Goal: Find contact information: Find contact information

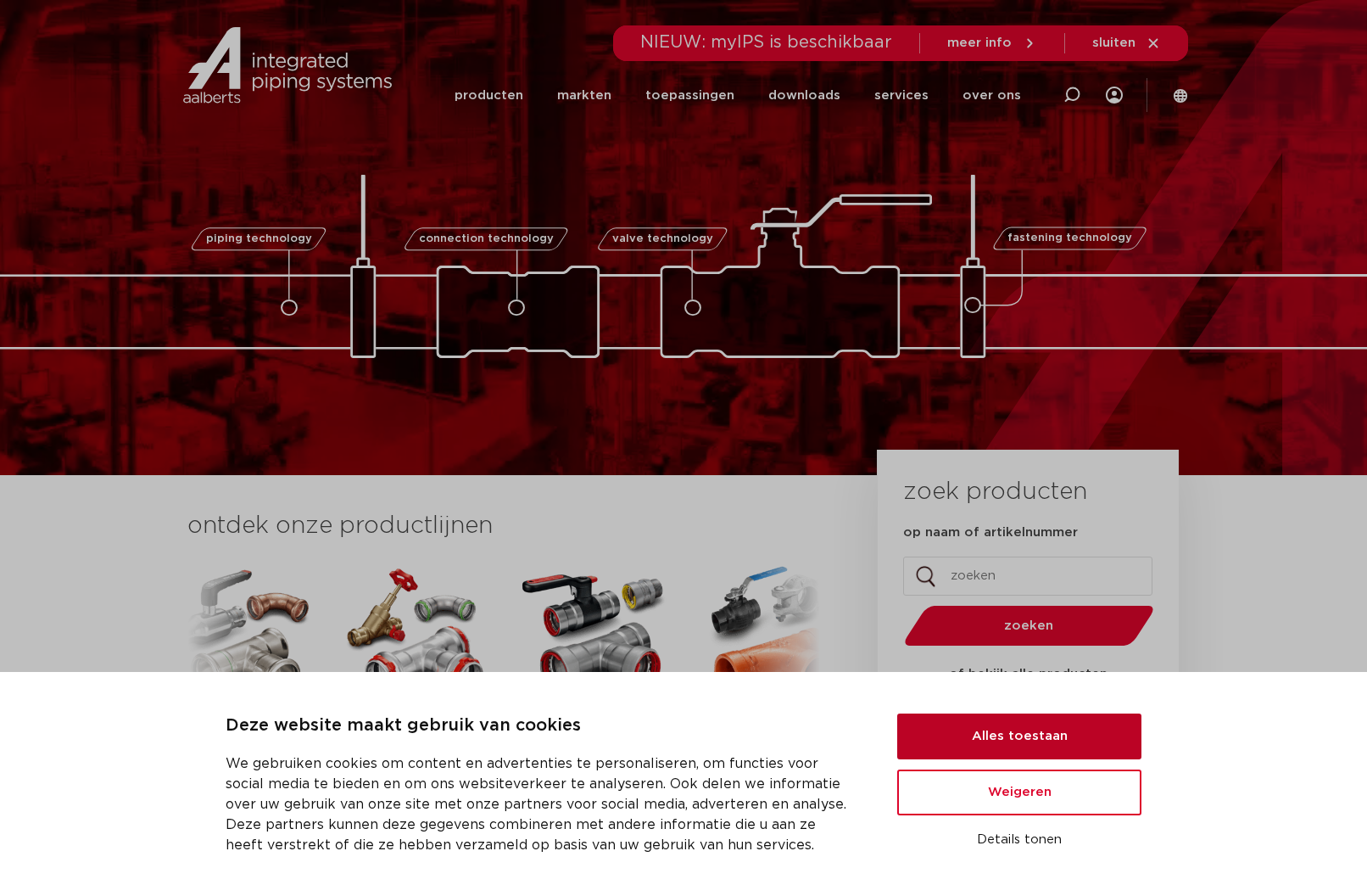
drag, startPoint x: 992, startPoint y: 724, endPoint x: 953, endPoint y: 359, distance: 367.1
click at [992, 725] on button "Alles toestaan" at bounding box center [1019, 736] width 244 height 46
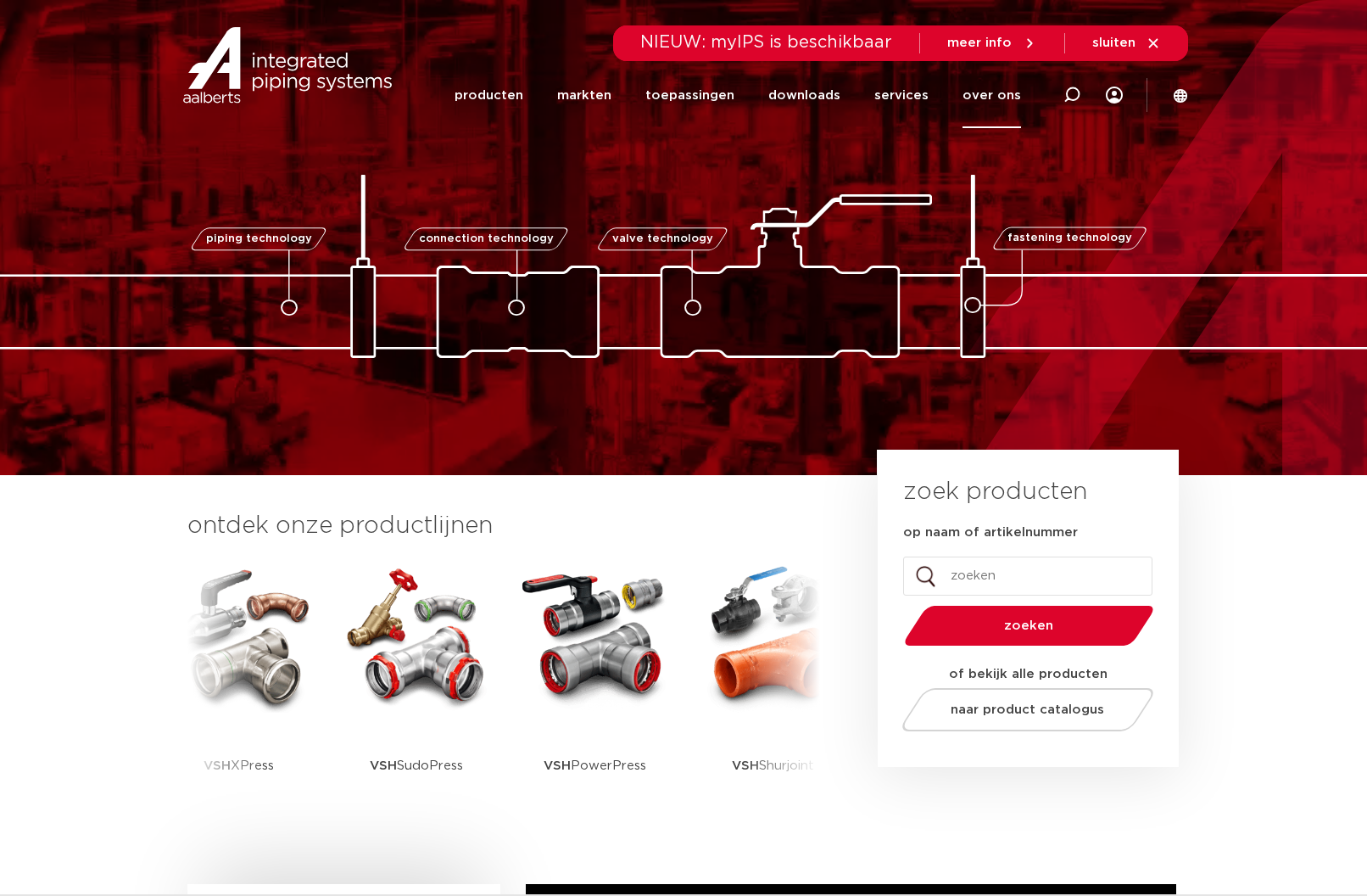
click at [984, 90] on link "over ons" at bounding box center [992, 95] width 59 height 65
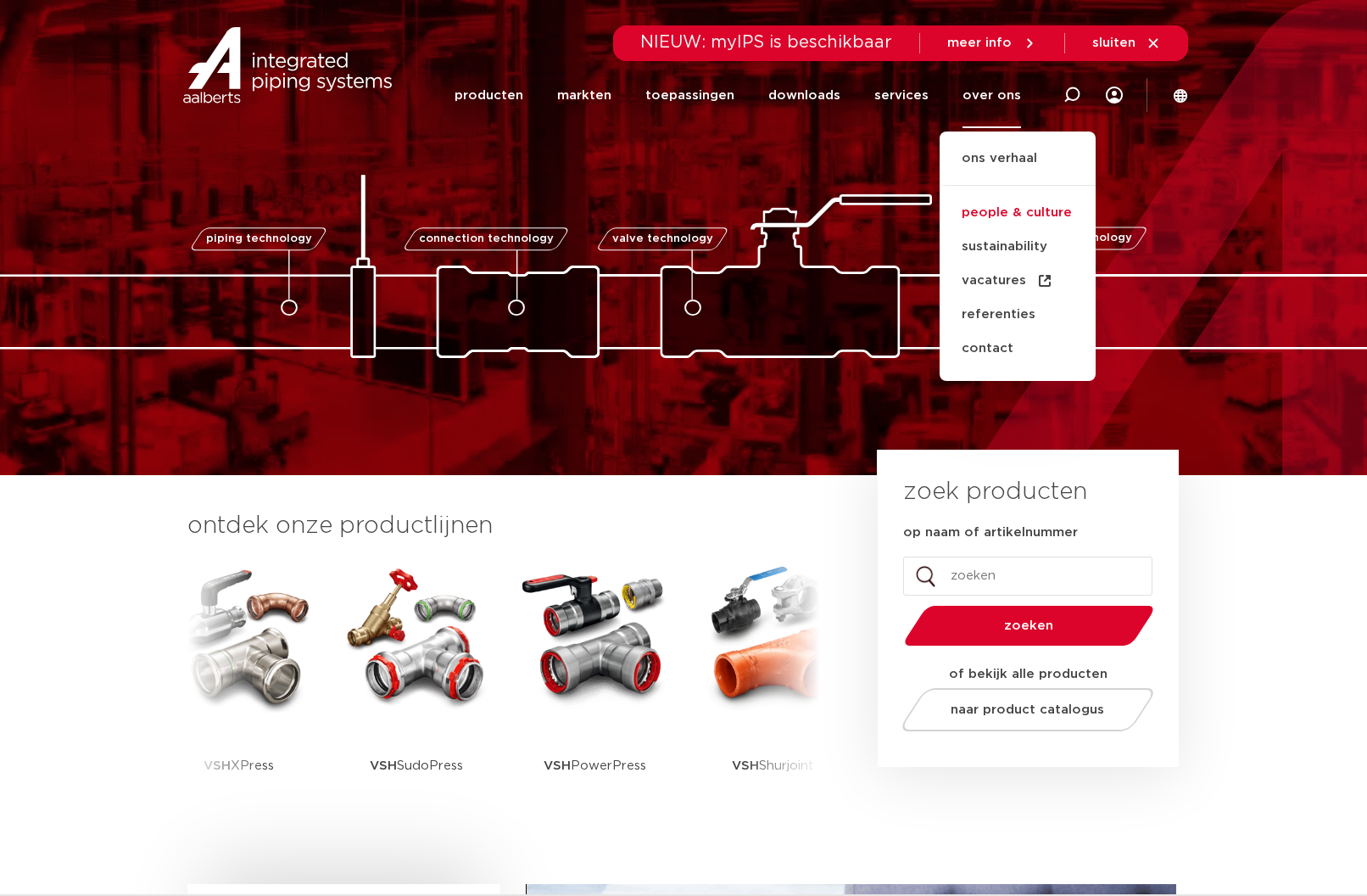
click at [1016, 212] on link "people & culture" at bounding box center [1017, 213] width 156 height 34
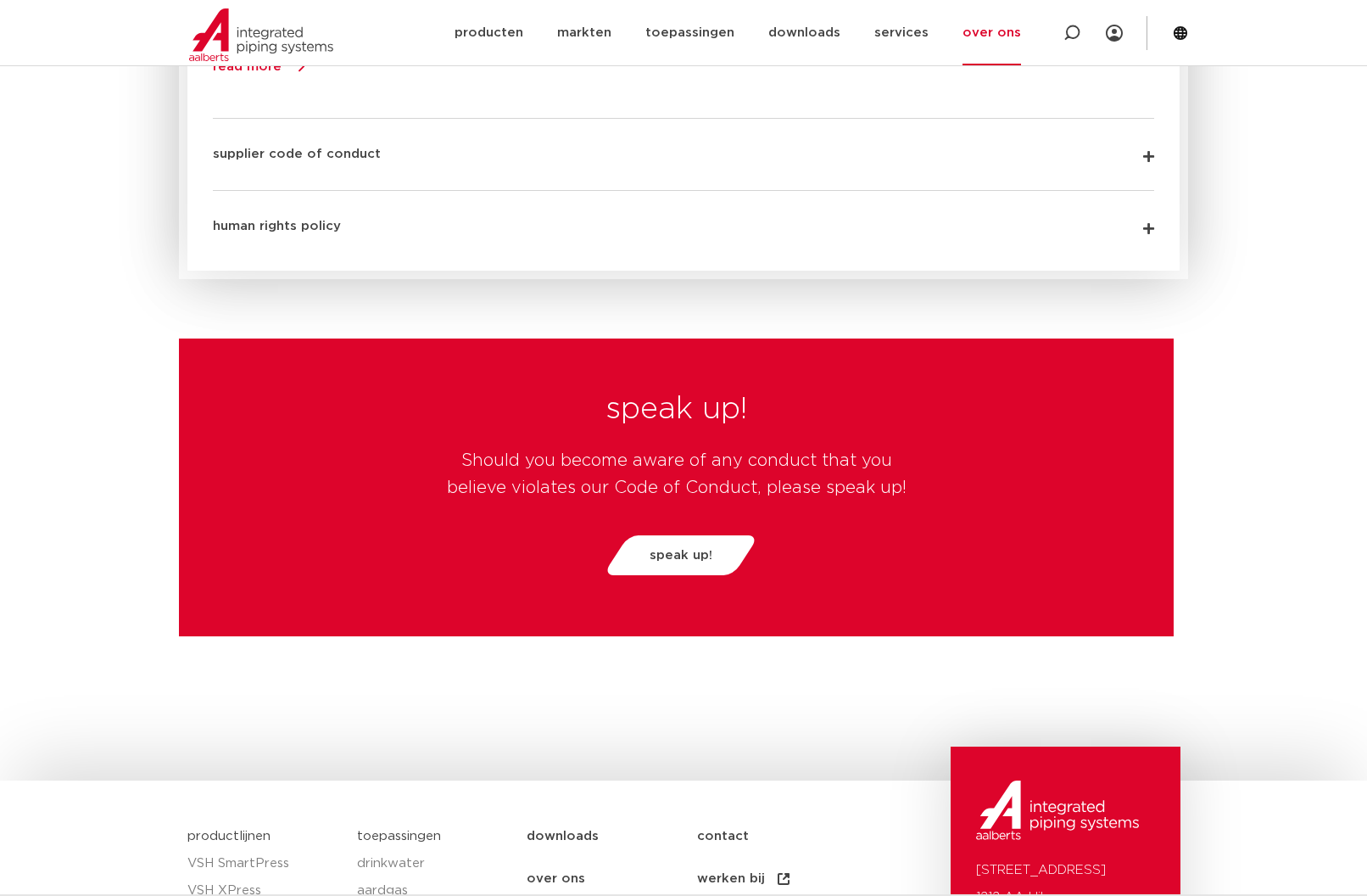
scroll to position [4344, 0]
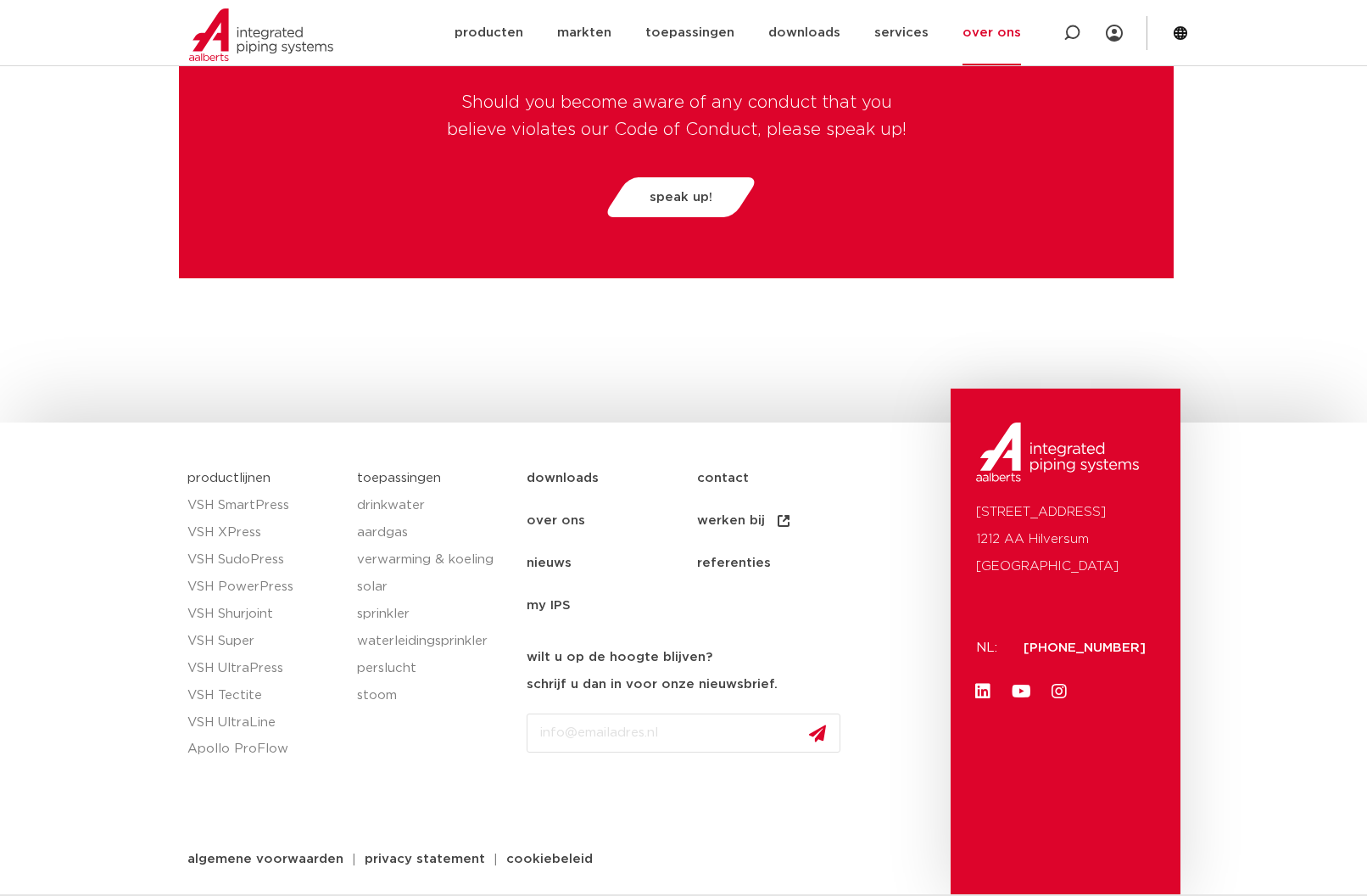
click at [726, 472] on link "contact" at bounding box center [782, 478] width 171 height 42
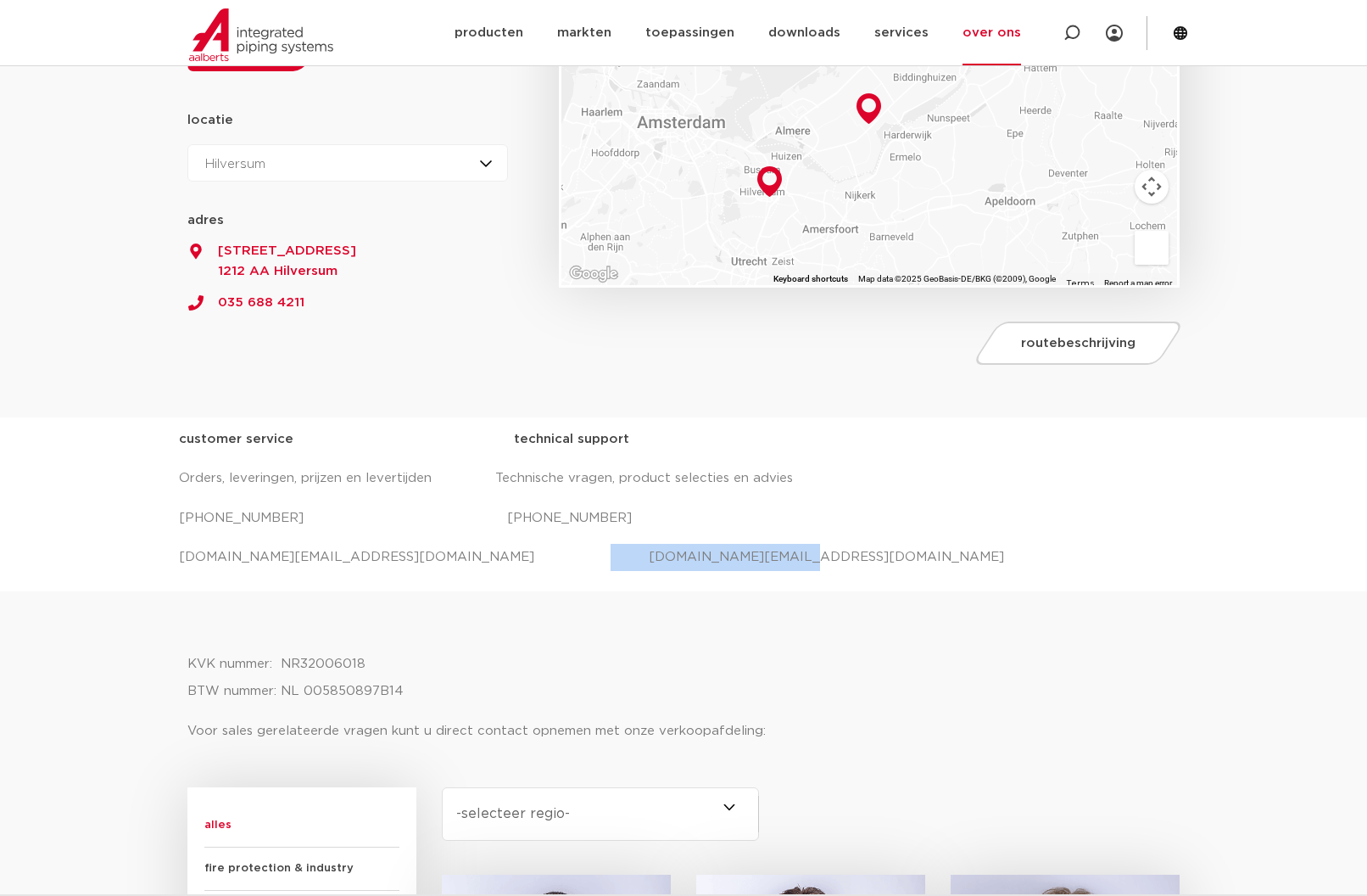
drag, startPoint x: 695, startPoint y: 560, endPoint x: 495, endPoint y: 563, distance: 200.0
click at [495, 563] on p "[DOMAIN_NAME][EMAIL_ADDRESS][DOMAIN_NAME] [DOMAIN_NAME][EMAIL_ADDRESS][DOMAIN_N…" at bounding box center [684, 557] width 1009 height 27
copy p "[DOMAIN_NAME][EMAIL_ADDRESS][DOMAIN_NAME]"
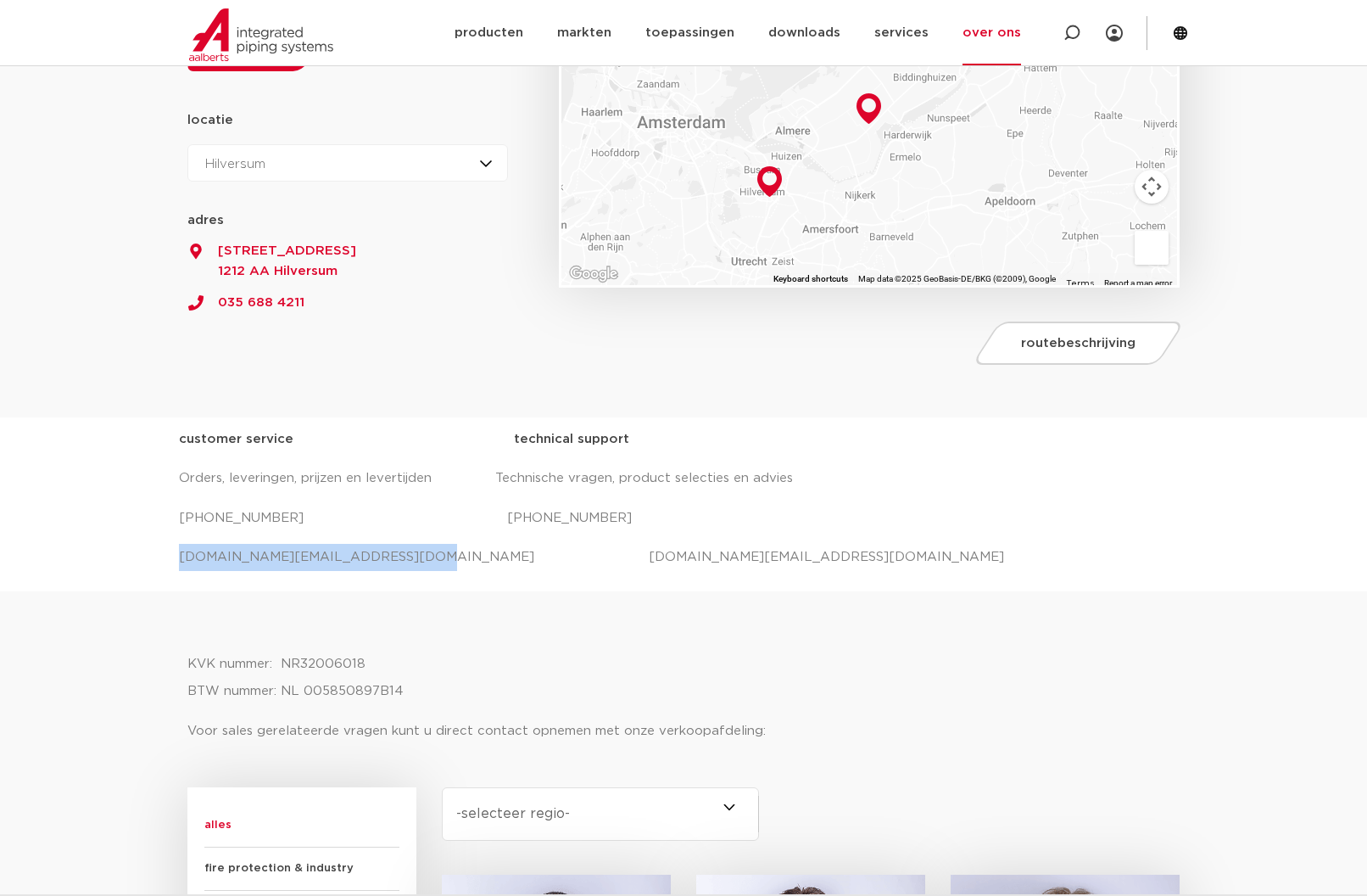
drag, startPoint x: 166, startPoint y: 561, endPoint x: 390, endPoint y: 549, distance: 224.3
click at [390, 549] on div "customer service technical support Orders, leveringen, prijzen en levertijden T…" at bounding box center [684, 505] width 1367 height 174
copy p "salessupport.nl@aalberts-ips.com"
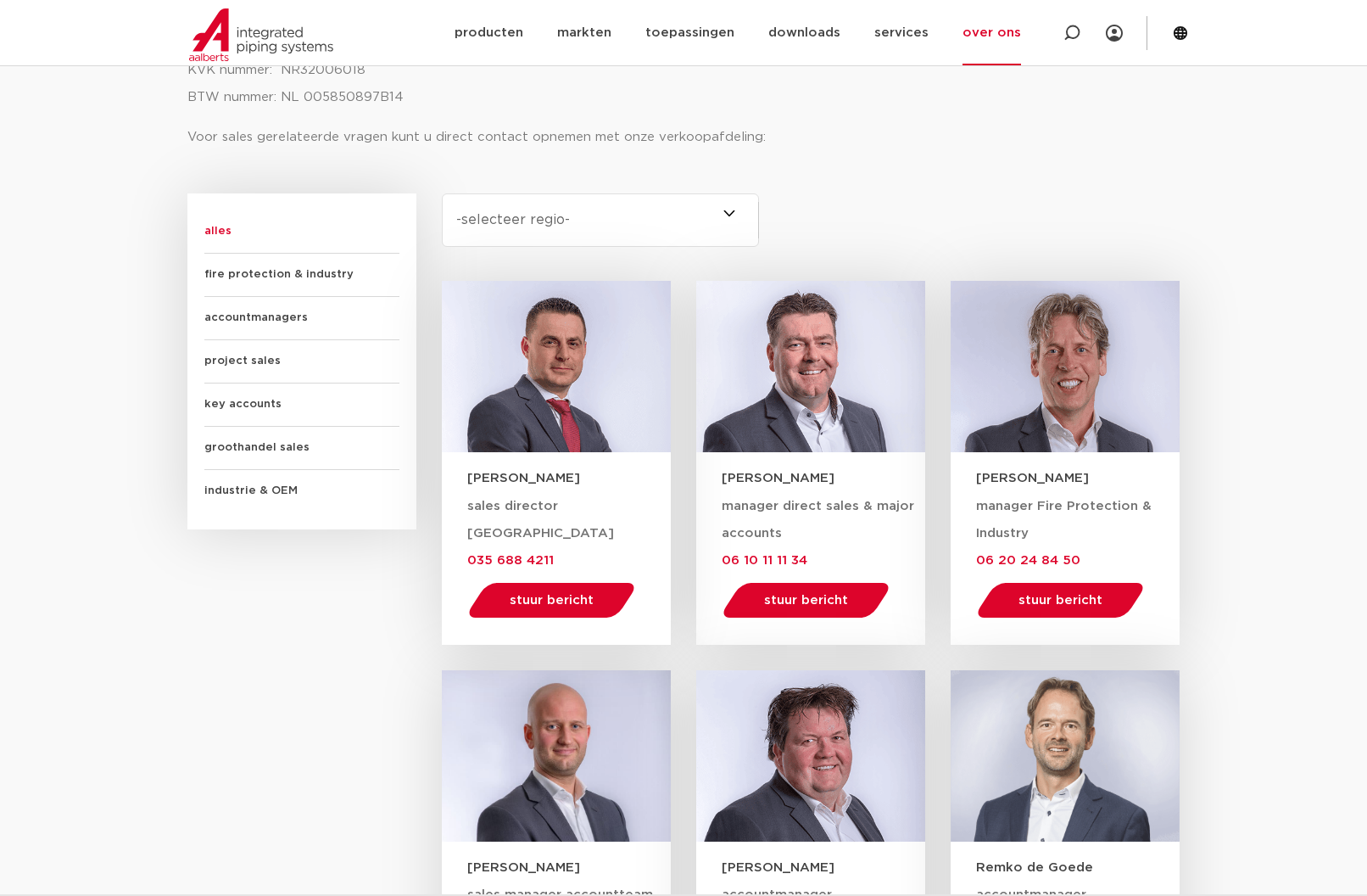
scroll to position [1102, 0]
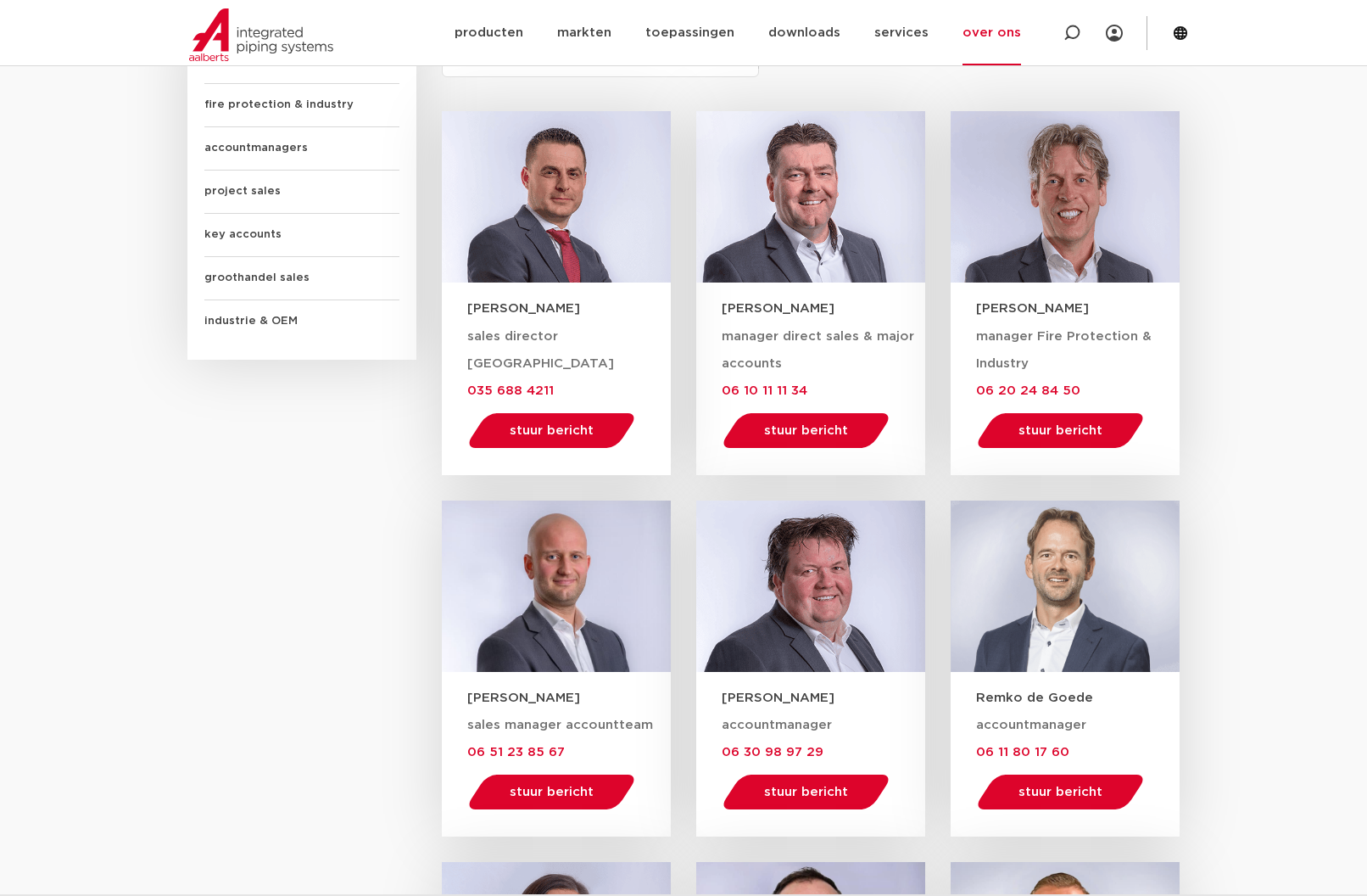
drag, startPoint x: 467, startPoint y: 308, endPoint x: 595, endPoint y: 308, distance: 128.0
click at [595, 308] on h3 "Dennis van Buren" at bounding box center [569, 308] width 203 height 18
copy h3 "Dennis van Buren"
drag, startPoint x: 787, startPoint y: 308, endPoint x: 724, endPoint y: 307, distance: 63.0
click at [724, 307] on h3 "Wim Kind" at bounding box center [823, 308] width 203 height 18
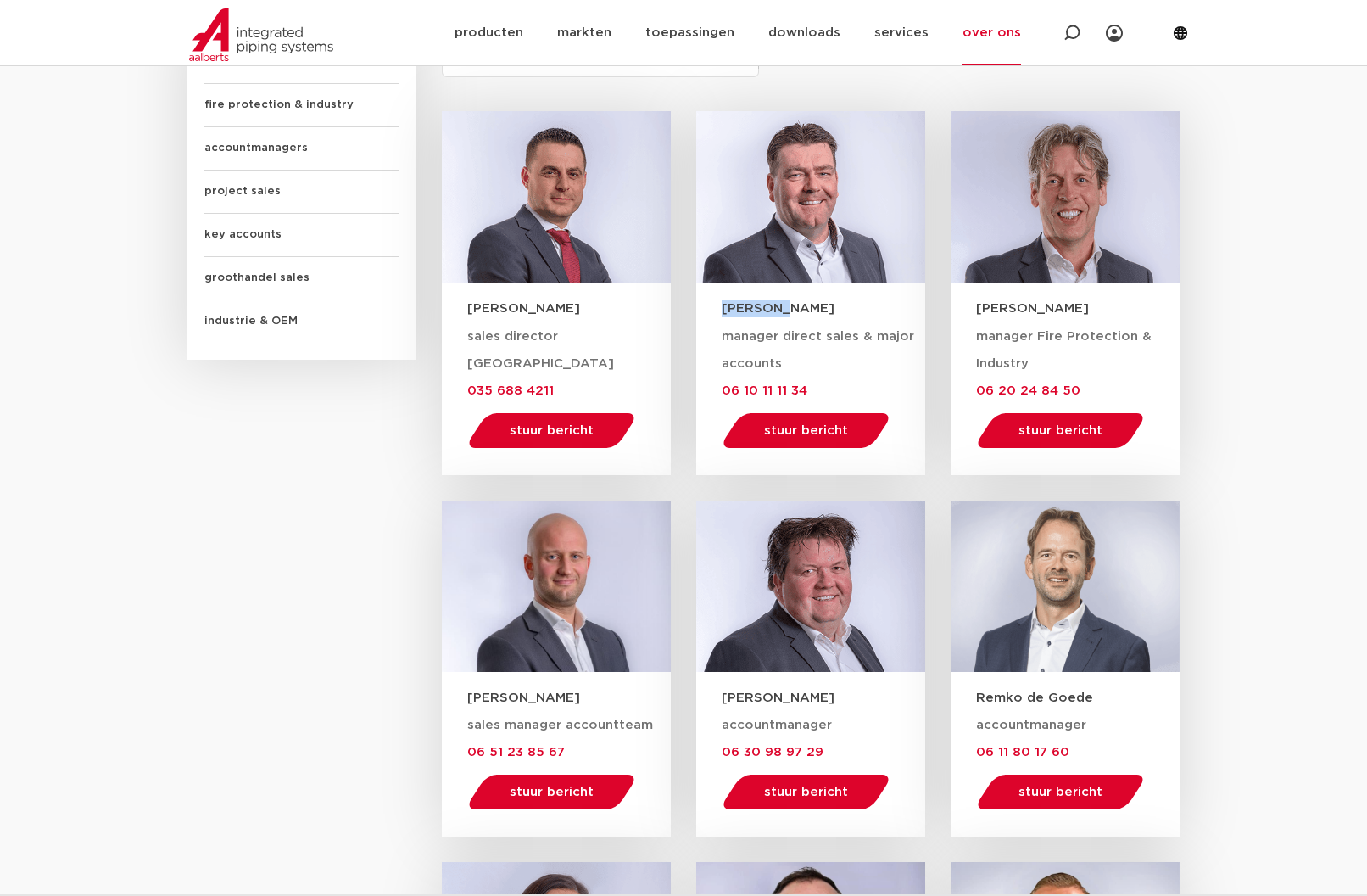
copy h3 "Wim Kind"
drag, startPoint x: 977, startPoint y: 305, endPoint x: 1057, endPoint y: 308, distance: 80.1
click at [1057, 308] on h3 "Wim Mossel" at bounding box center [1078, 308] width 203 height 18
copy h3 "Wim Mossel"
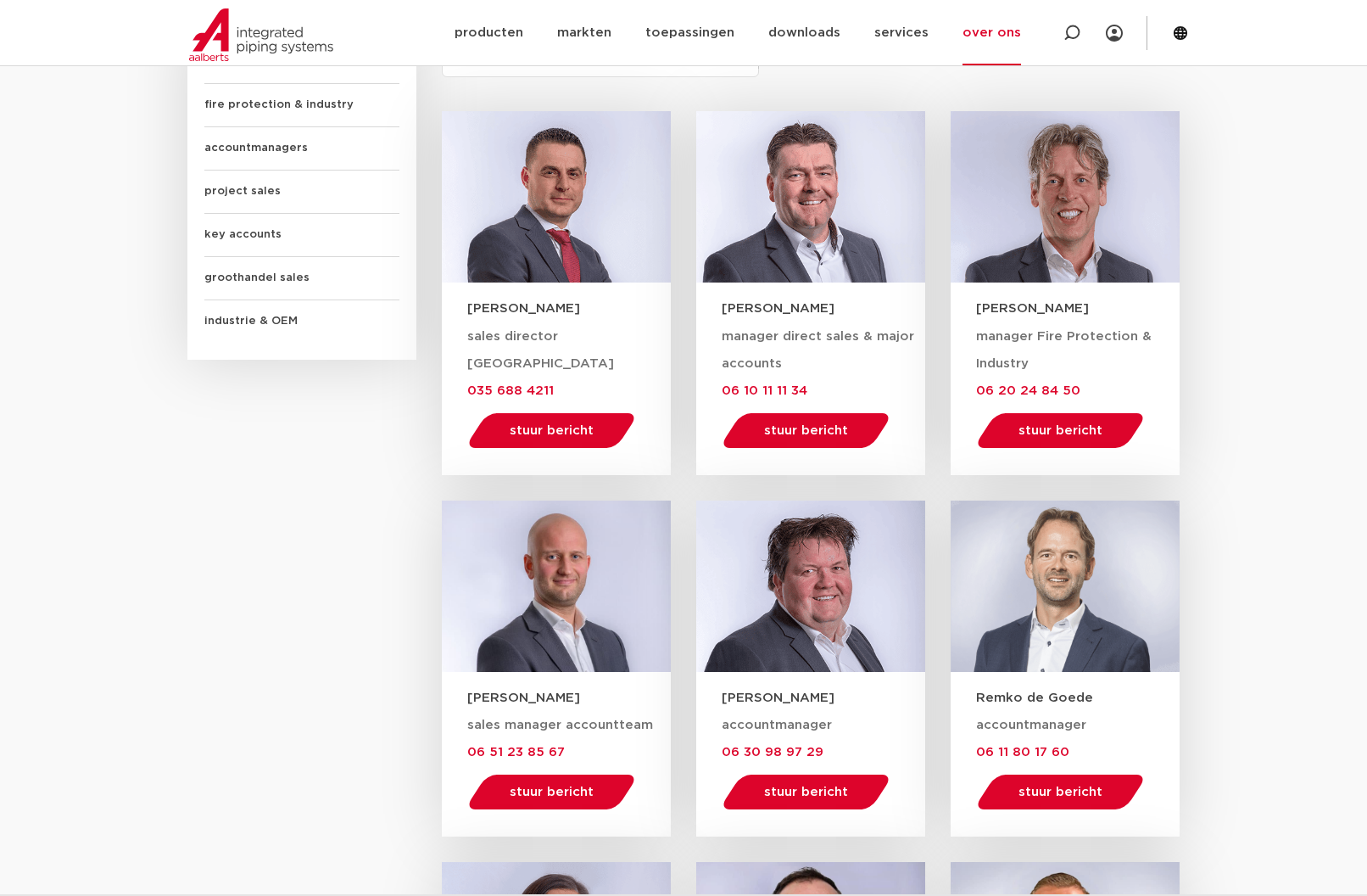
scroll to position [1357, 0]
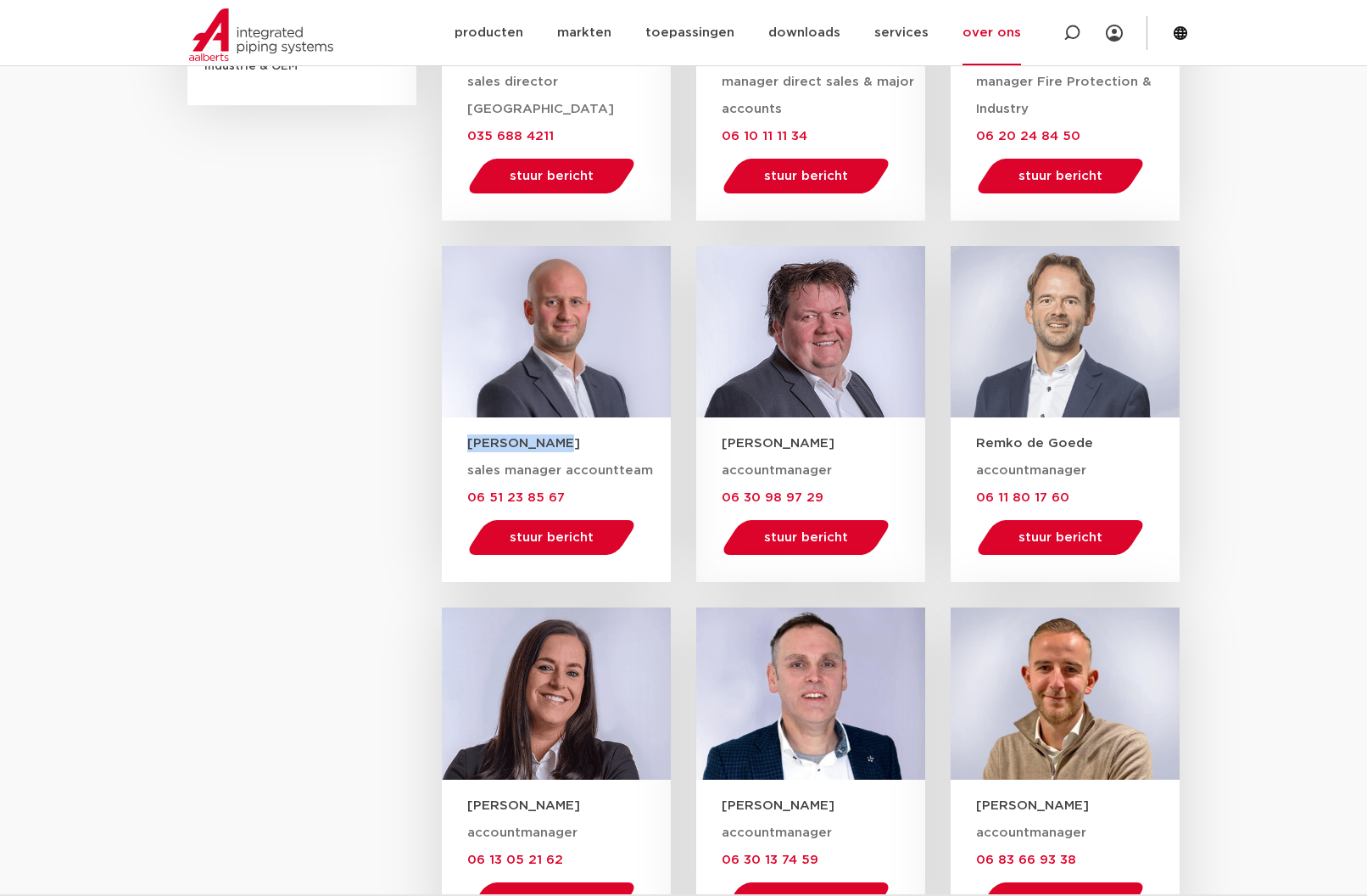
drag, startPoint x: 468, startPoint y: 441, endPoint x: 556, endPoint y: 444, distance: 88.1
click at [556, 444] on h3 "Jaap Lourens" at bounding box center [569, 443] width 203 height 18
copy h3 "Jaap Lourens"
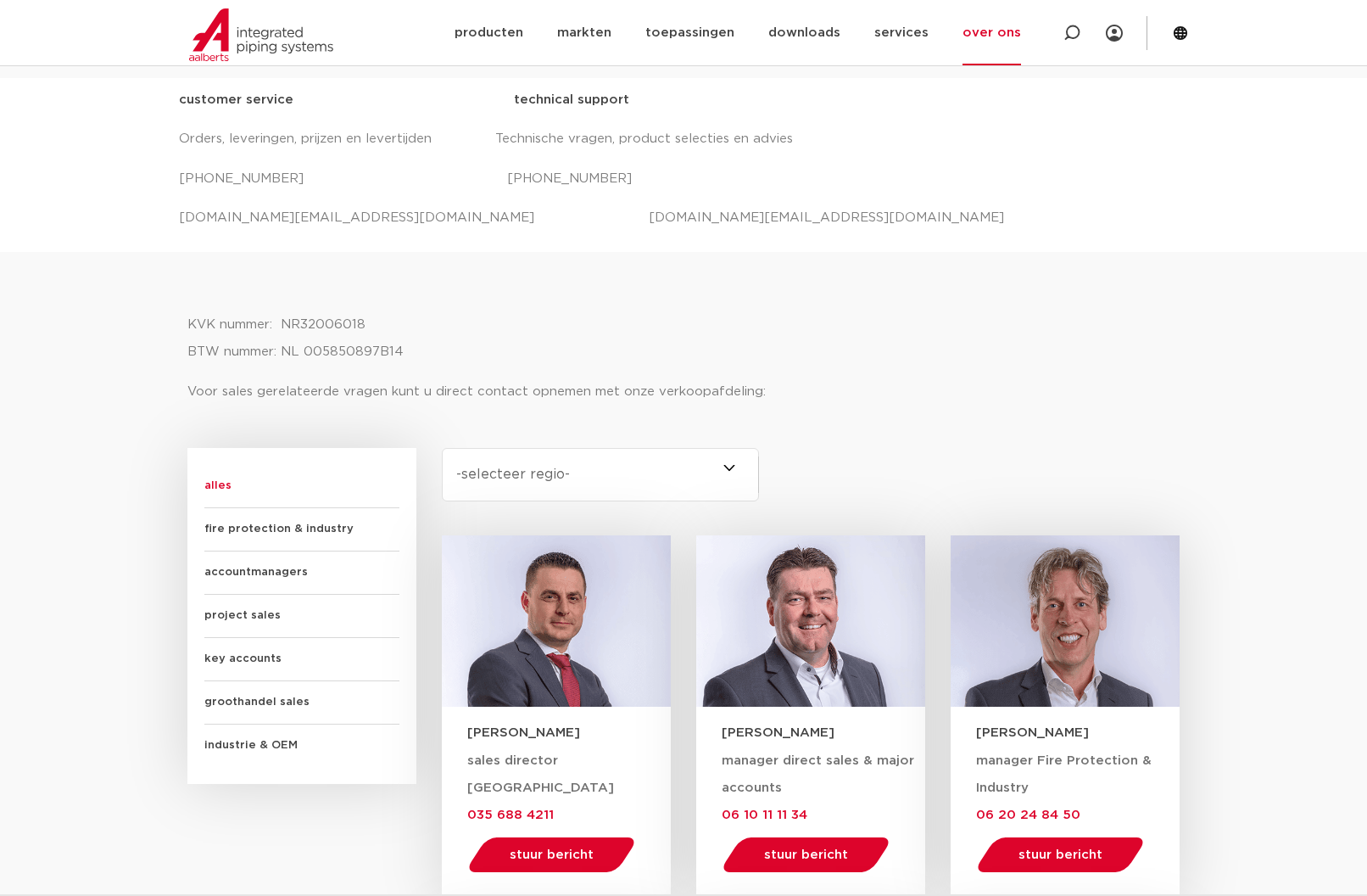
scroll to position [594, 0]
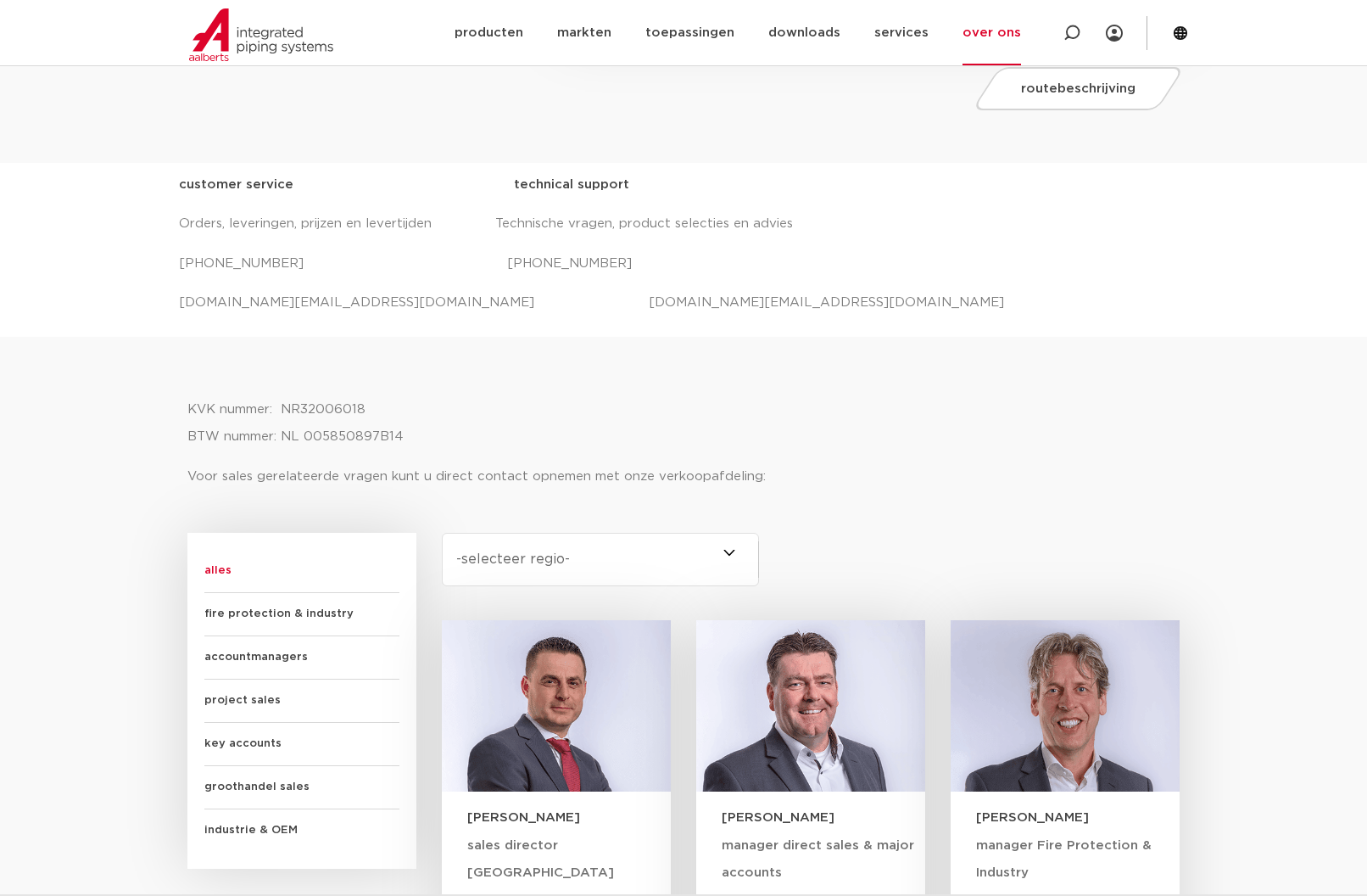
click at [583, 547] on select "-selecteer regio- Heel Nederland (6) Brabant (4) Gelderland (3) Drenthe (2) Fle…" at bounding box center [600, 559] width 317 height 53
click at [953, 363] on div at bounding box center [683, 366] width 992 height 42
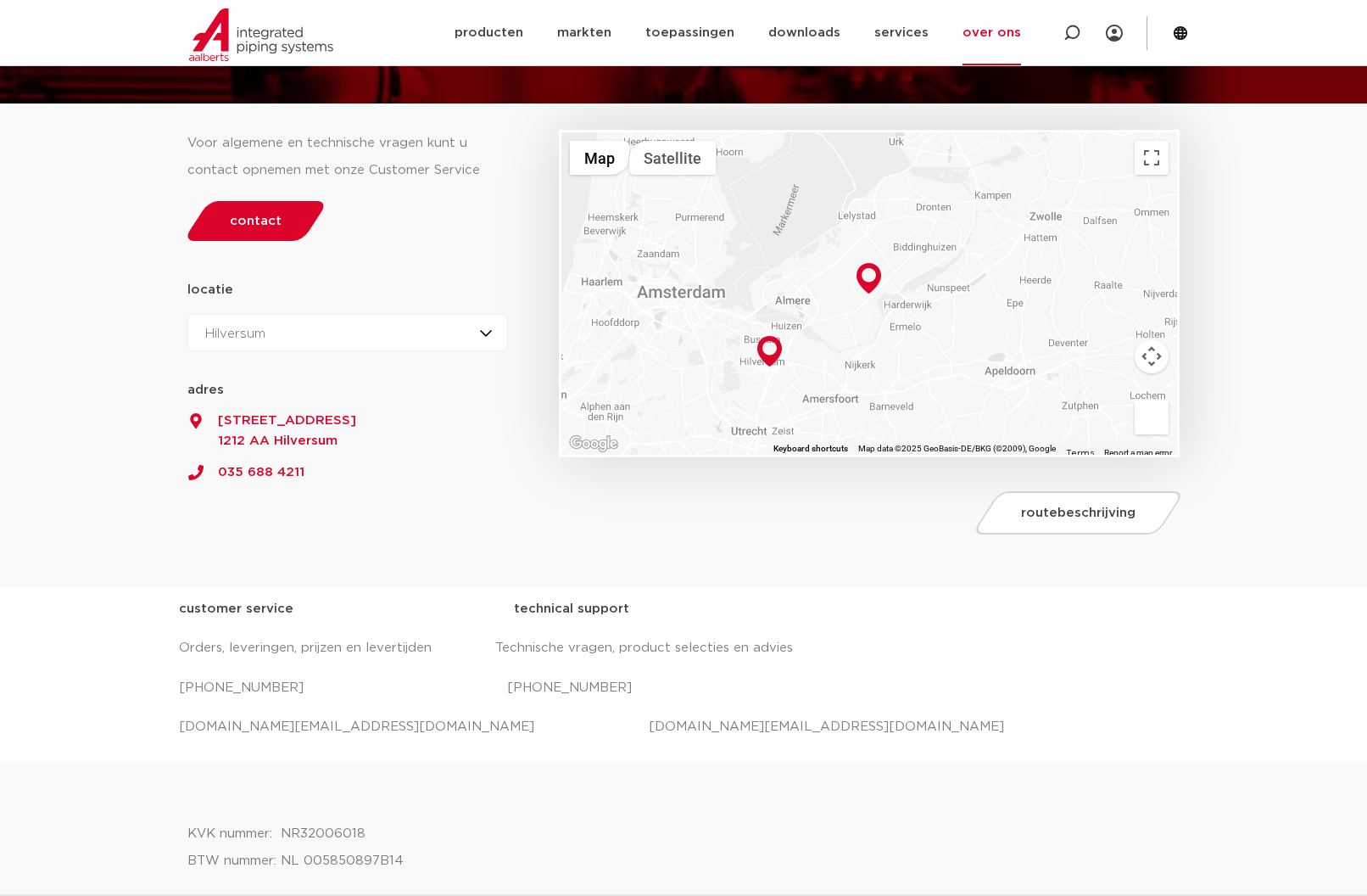
scroll to position [0, 0]
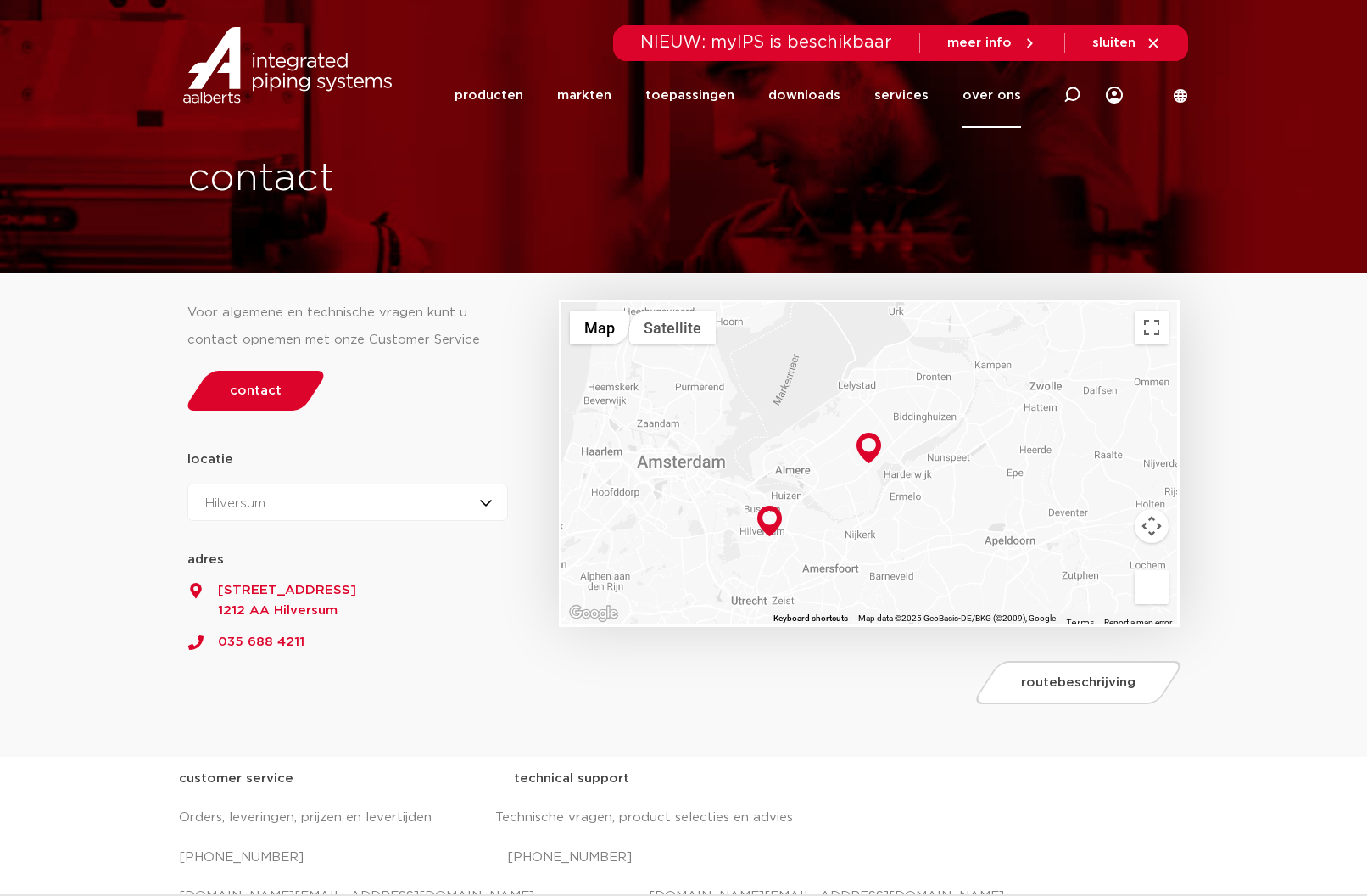
click at [1002, 46] on span "meer info" at bounding box center [979, 42] width 64 height 13
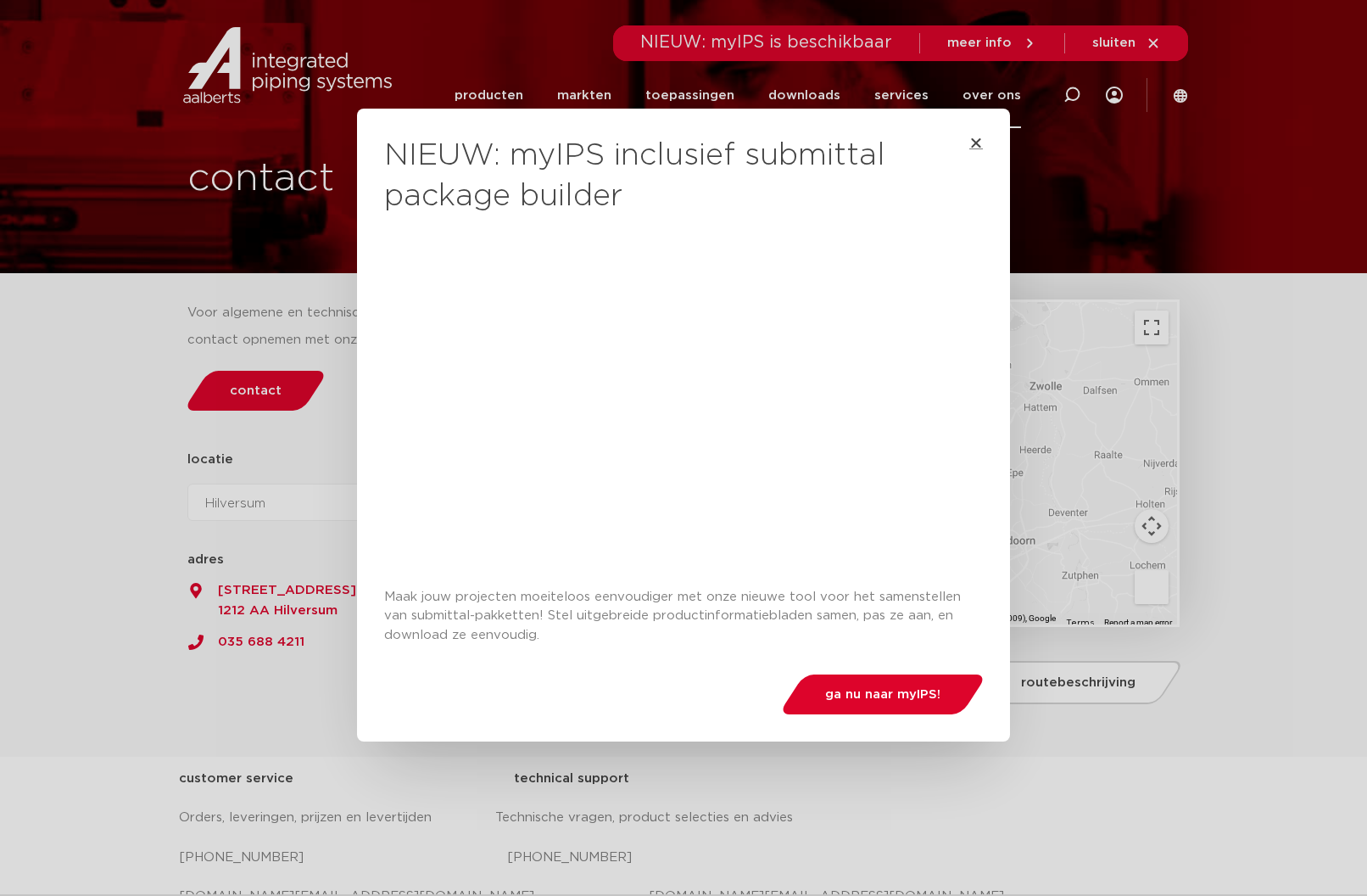
click at [971, 148] on icon "Close" at bounding box center [976, 142] width 14 height 14
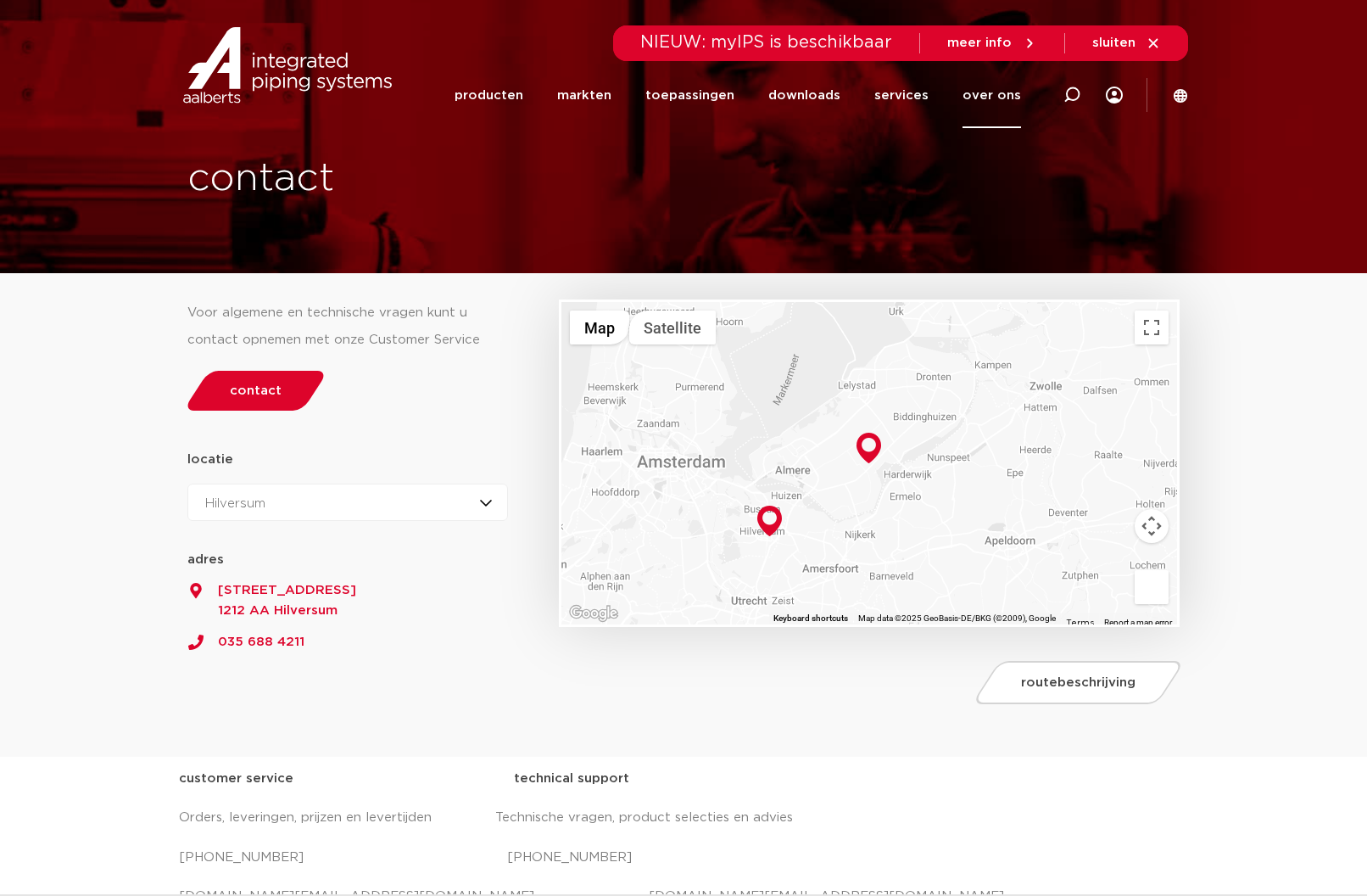
click at [993, 103] on link "over ons" at bounding box center [992, 95] width 59 height 65
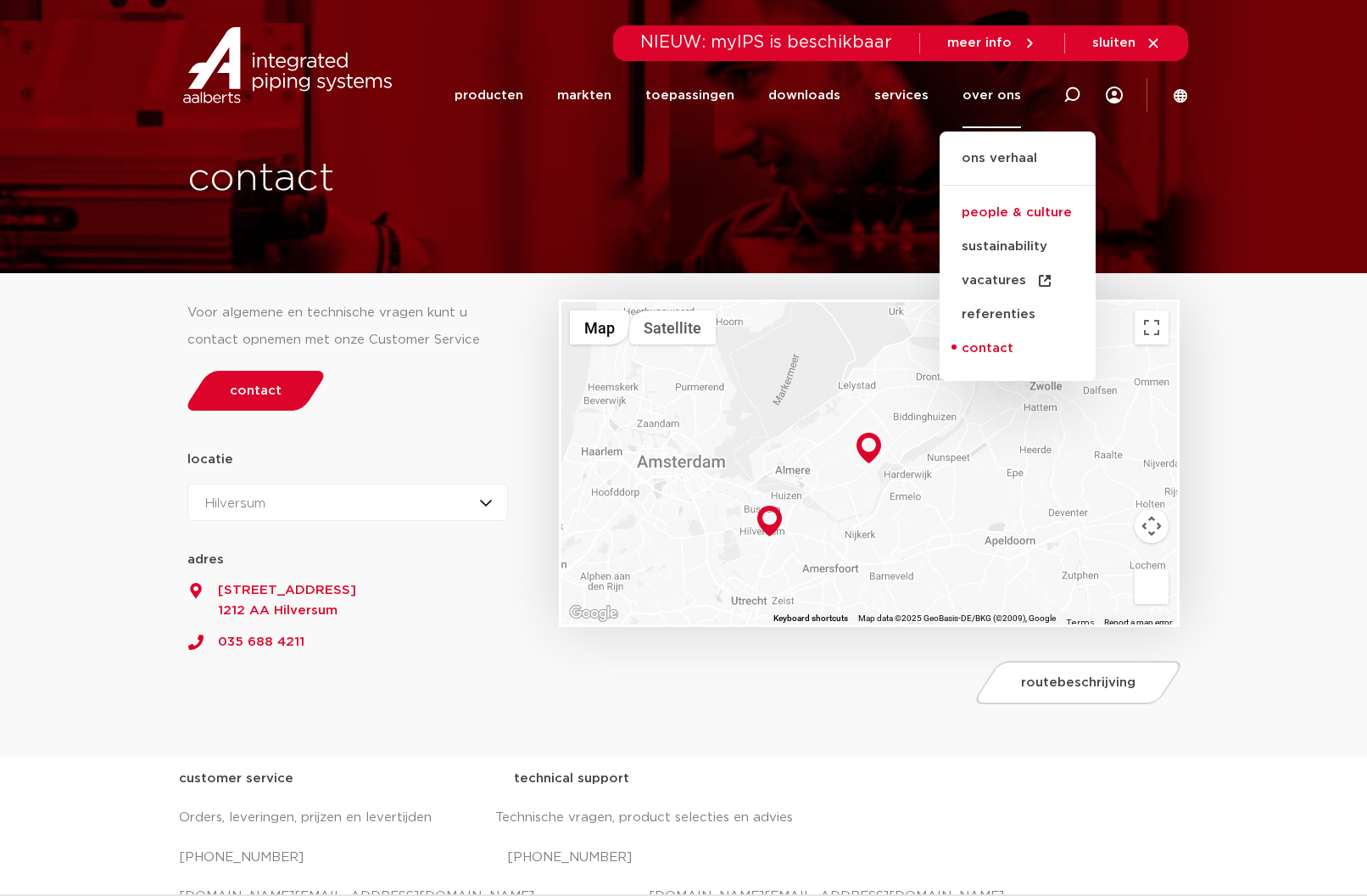
click at [1005, 214] on link "people & culture" at bounding box center [1017, 213] width 156 height 34
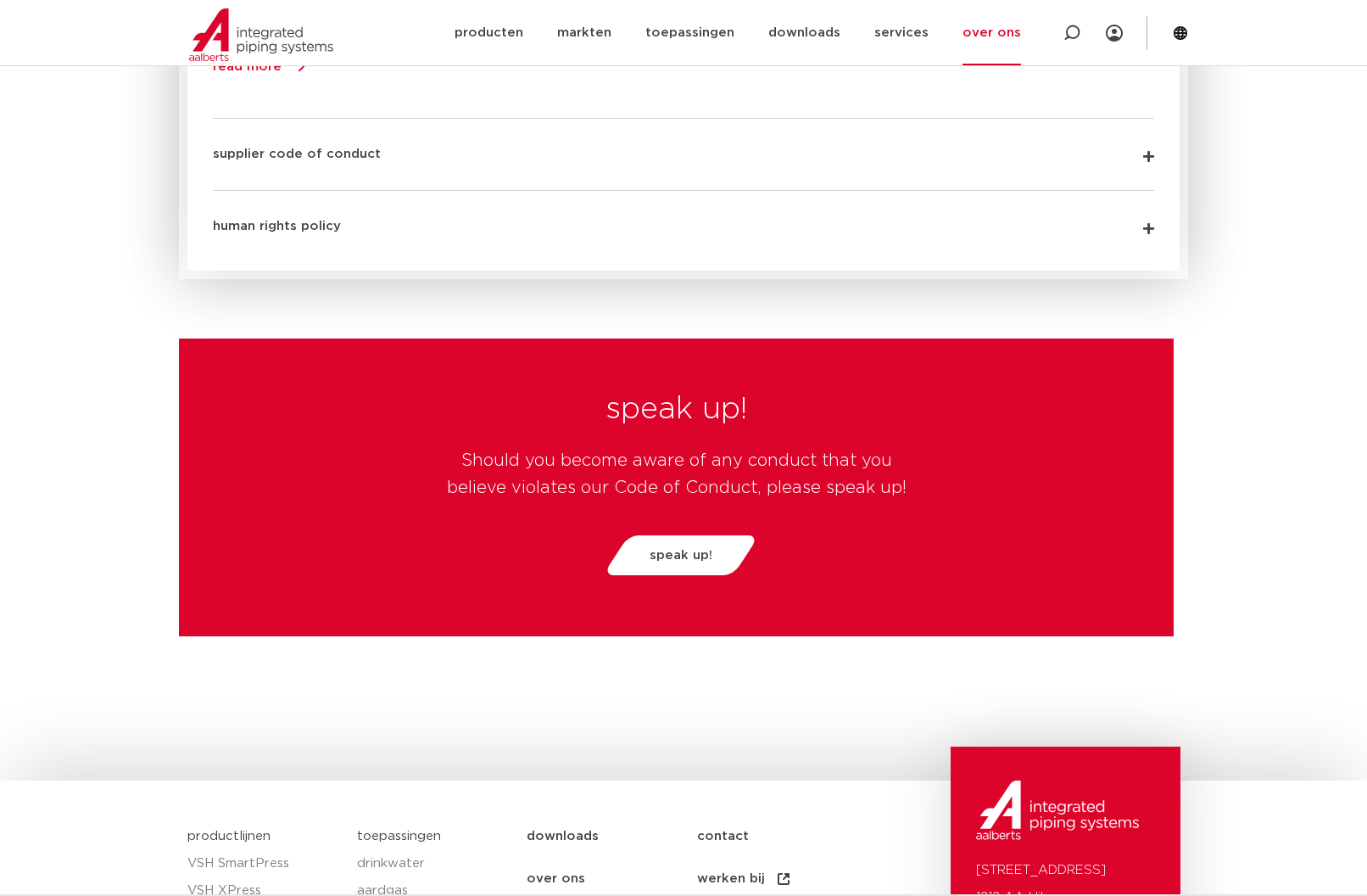
scroll to position [4344, 0]
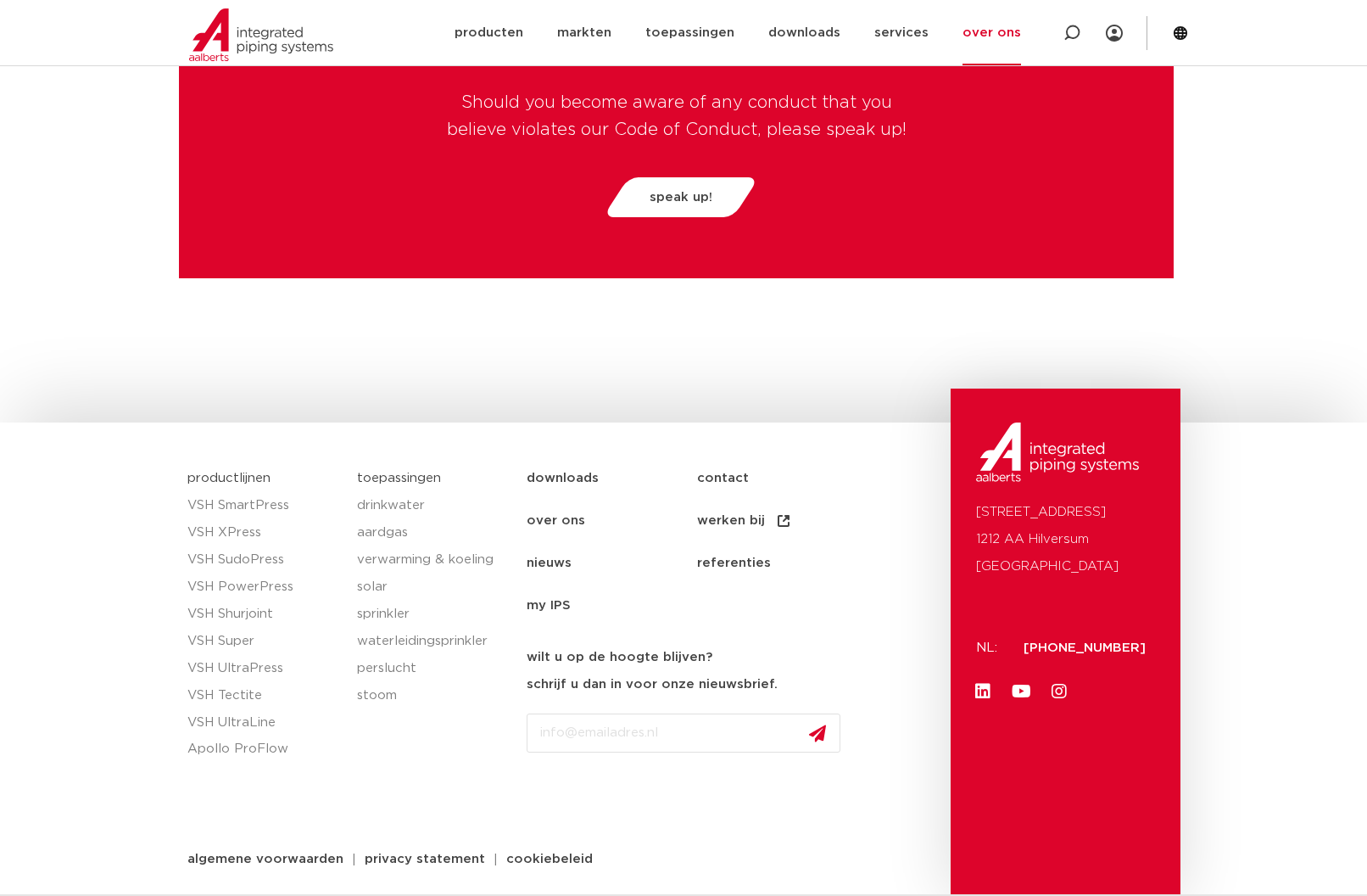
click at [561, 515] on link "over ons" at bounding box center [612, 520] width 171 height 42
click at [746, 521] on link "werken bij" at bounding box center [782, 520] width 171 height 42
